Goal: Navigation & Orientation: Understand site structure

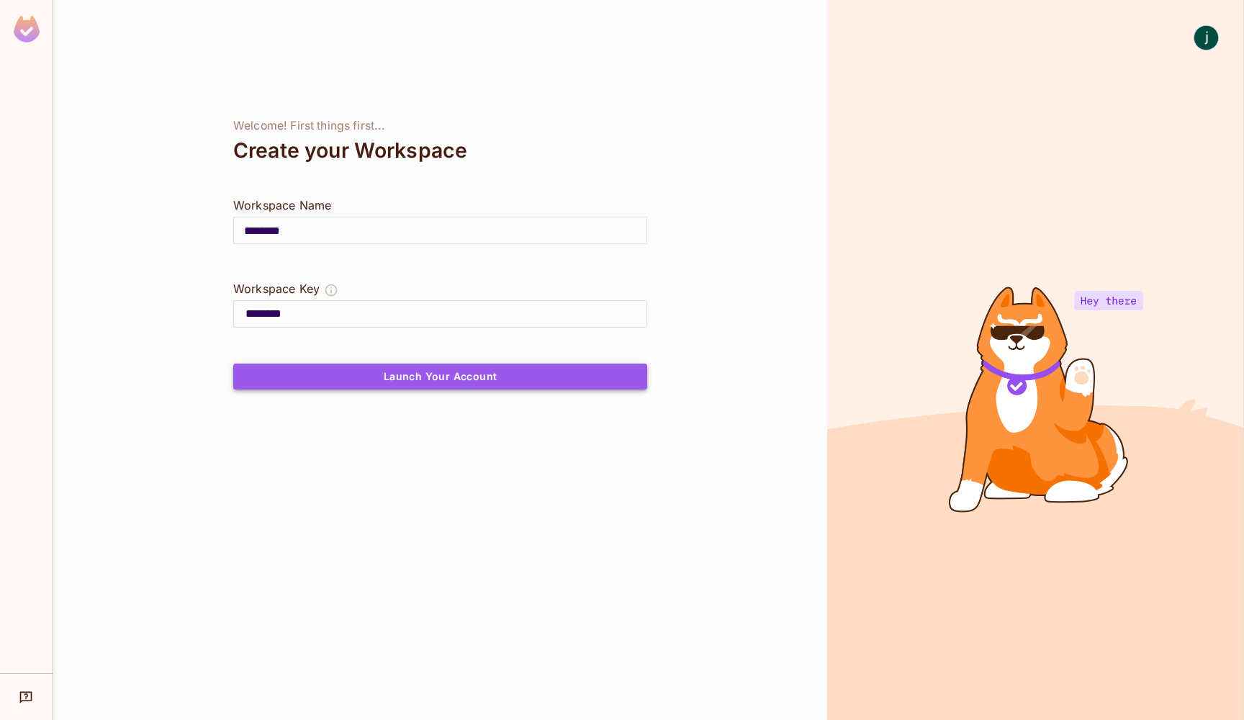
click at [554, 370] on button "Launch Your Account" at bounding box center [440, 377] width 414 height 26
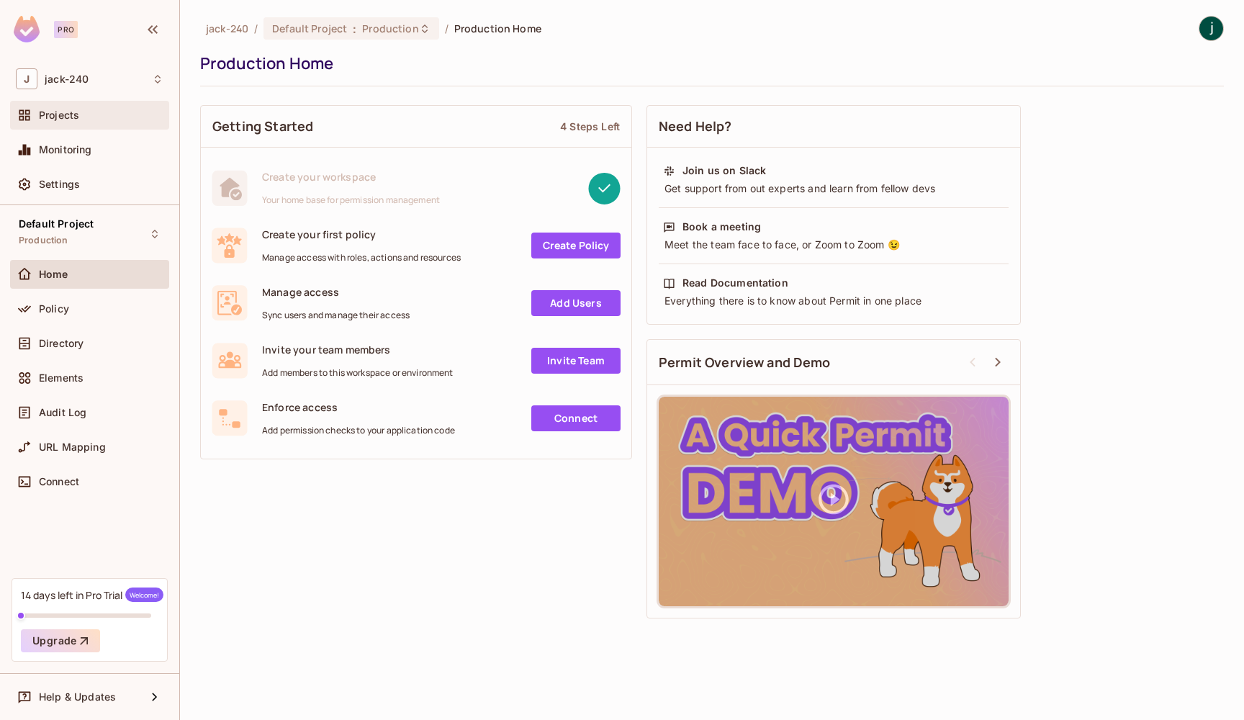
click at [109, 123] on div "Projects" at bounding box center [90, 115] width 148 height 17
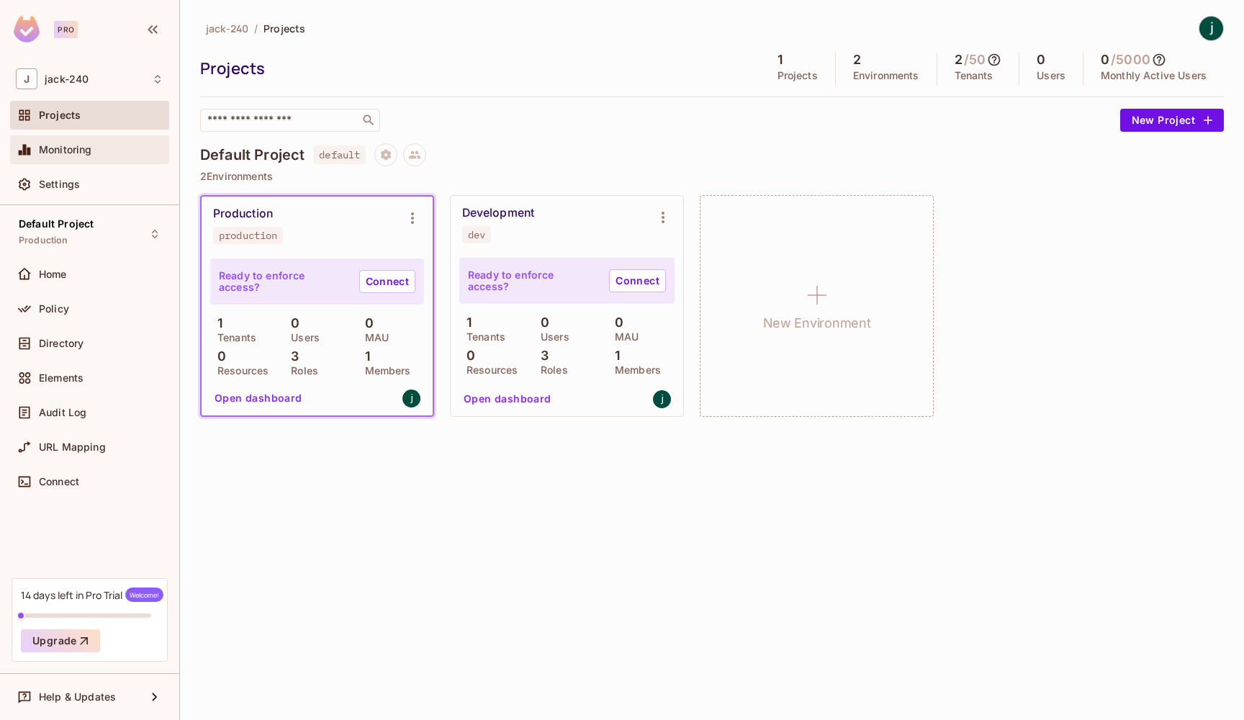
click at [103, 153] on div "Monitoring" at bounding box center [101, 150] width 125 height 12
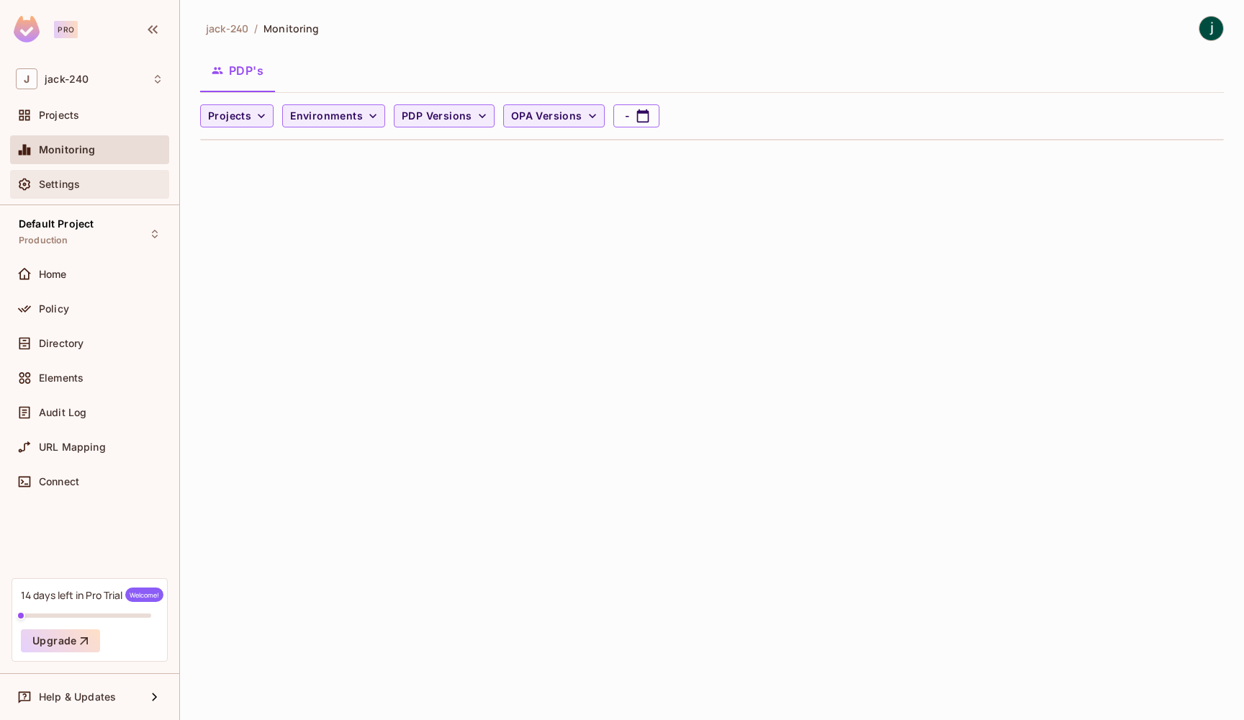
click at [96, 173] on div "Settings" at bounding box center [89, 184] width 159 height 29
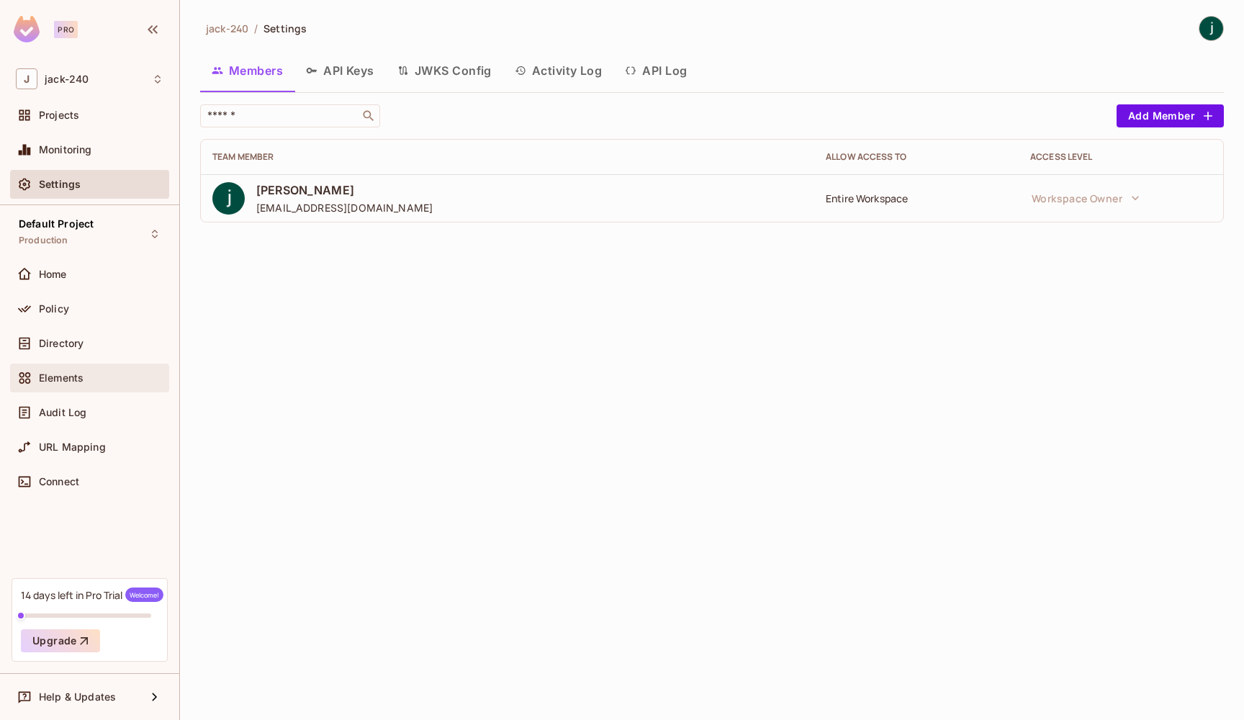
click at [86, 381] on div "Elements" at bounding box center [101, 378] width 125 height 12
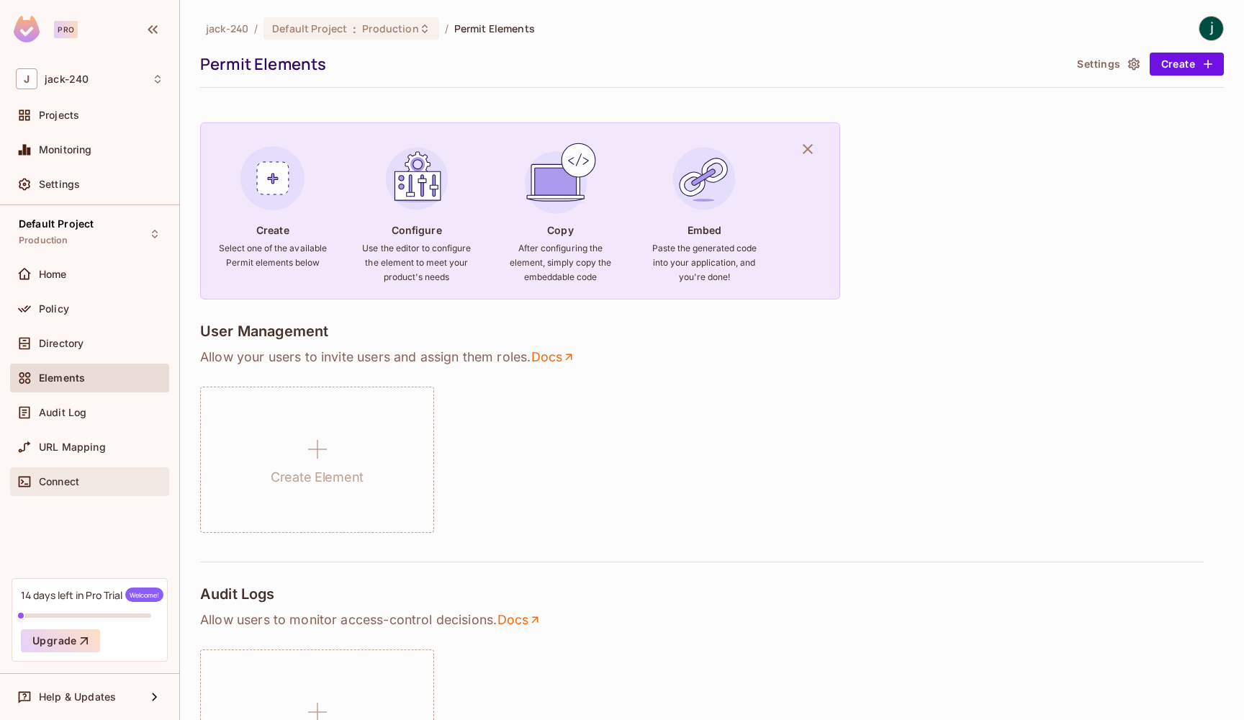
click at [63, 479] on span "Connect" at bounding box center [59, 482] width 40 height 12
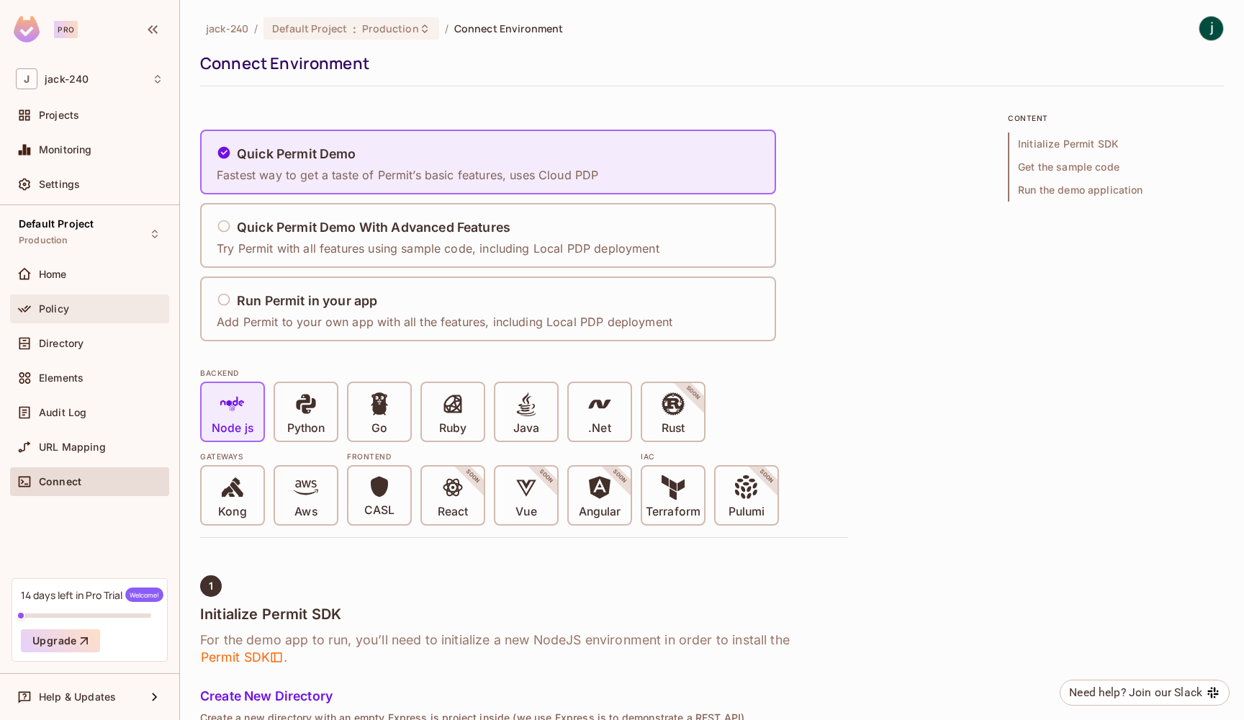
click at [91, 294] on div "Policy" at bounding box center [89, 308] width 159 height 29
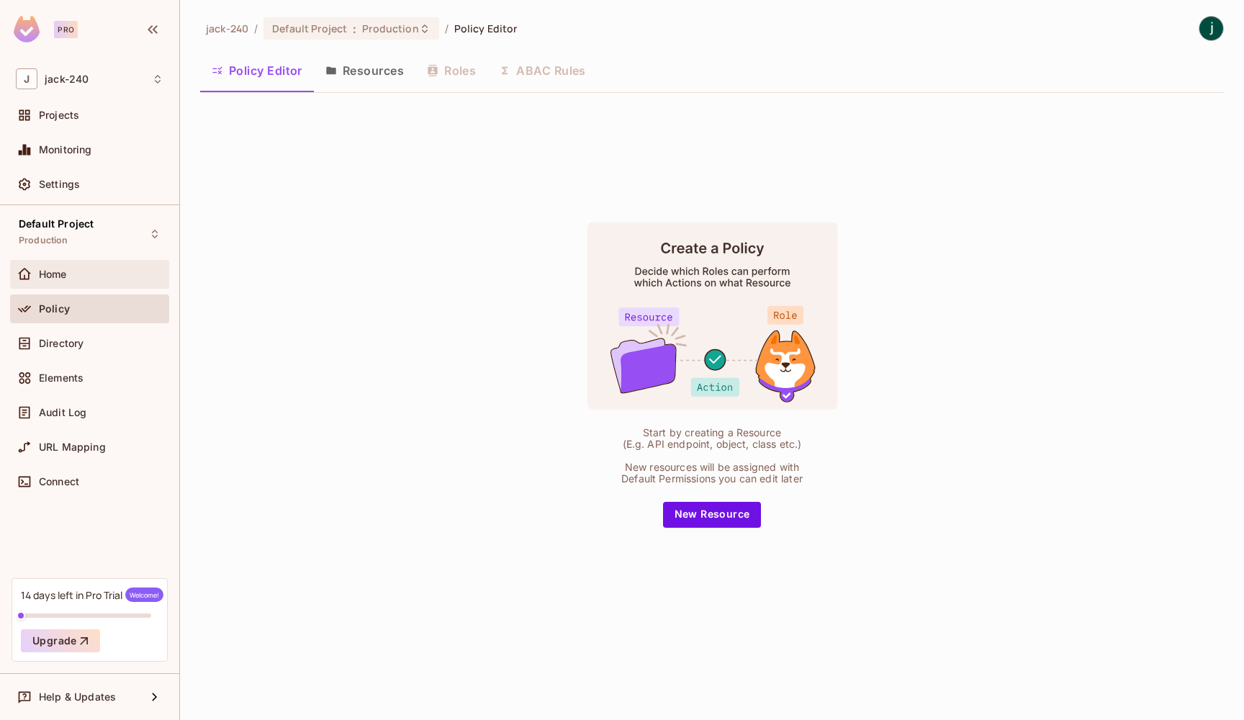
click at [110, 260] on div "Home" at bounding box center [89, 274] width 159 height 29
